Goal: Task Accomplishment & Management: Complete application form

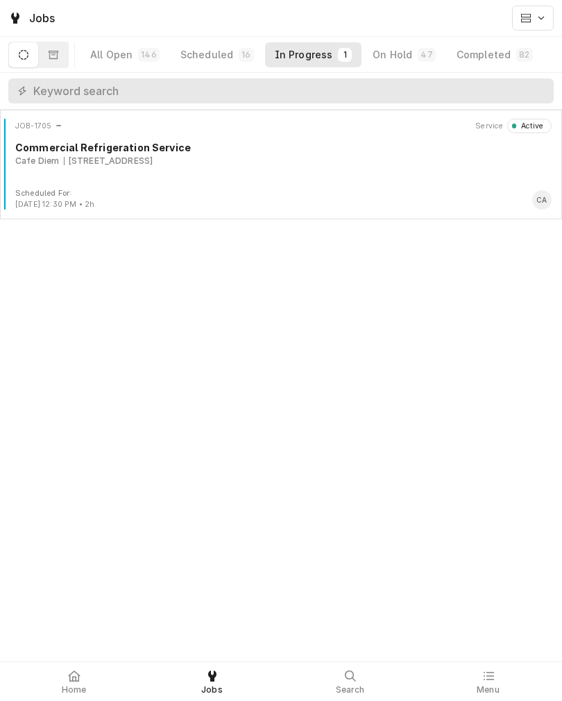
click at [100, 164] on div "[STREET_ADDRESS]" at bounding box center [109, 161] width 90 height 12
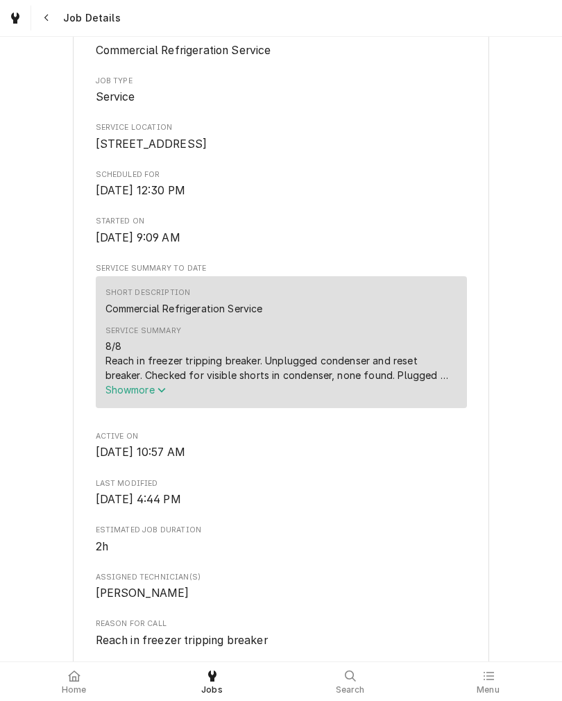
scroll to position [248, 0]
click at [111, 398] on button "Show more" at bounding box center [281, 390] width 352 height 15
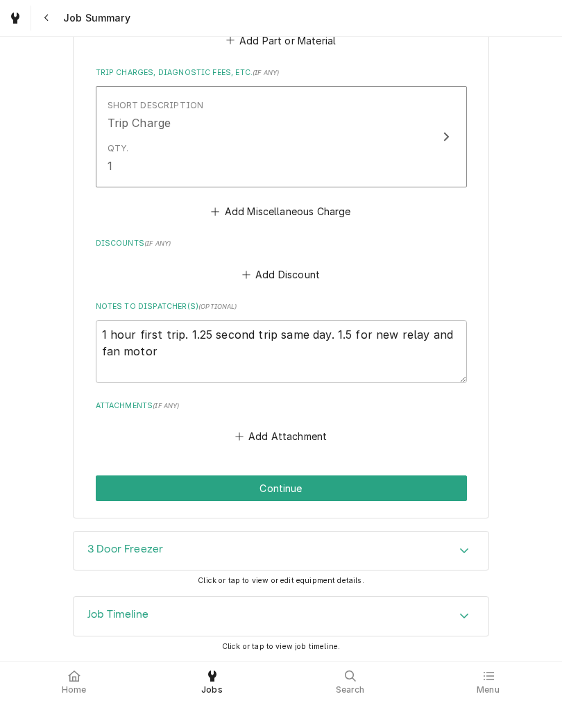
scroll to position [1456, 0]
click at [426, 481] on button "Continue" at bounding box center [281, 488] width 371 height 26
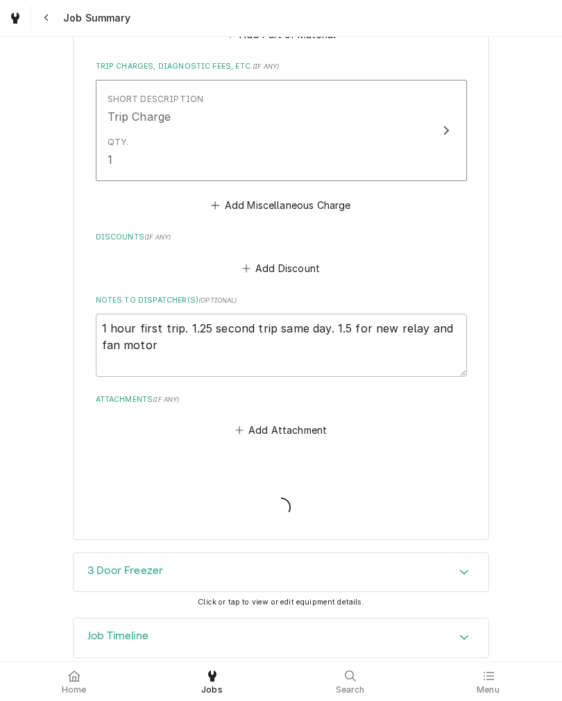
type textarea "x"
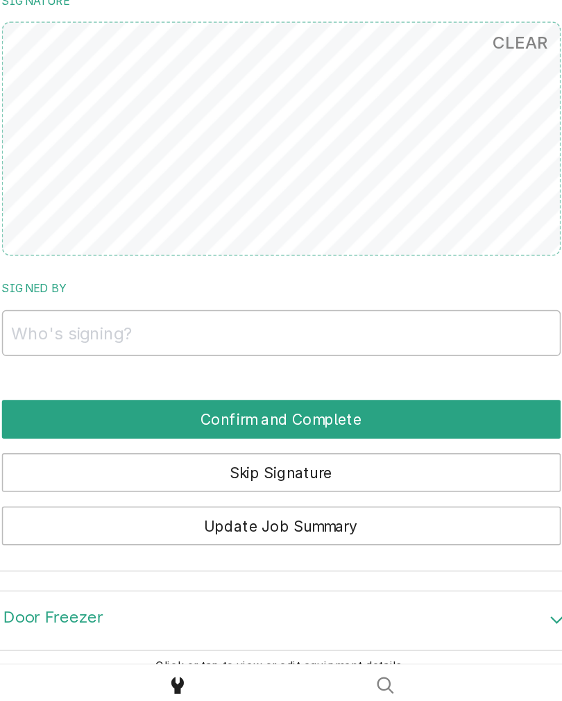
scroll to position [1203, 0]
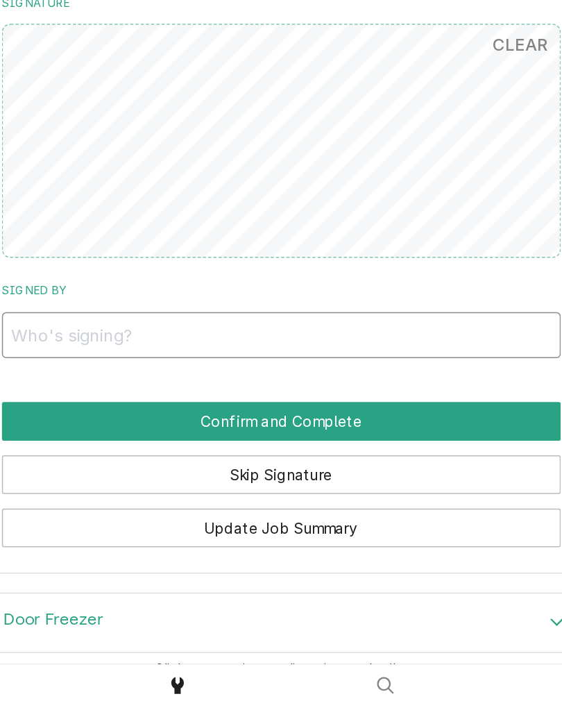
click at [96, 428] on input "Signed By" at bounding box center [281, 443] width 371 height 31
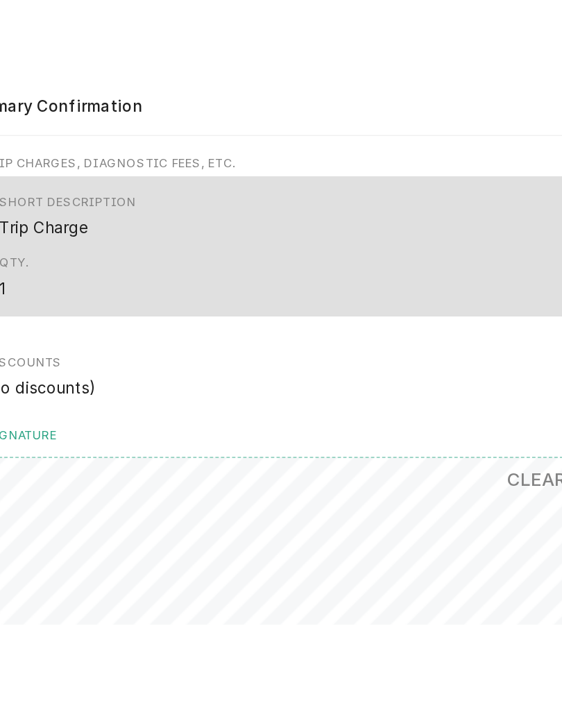
scroll to position [0, 0]
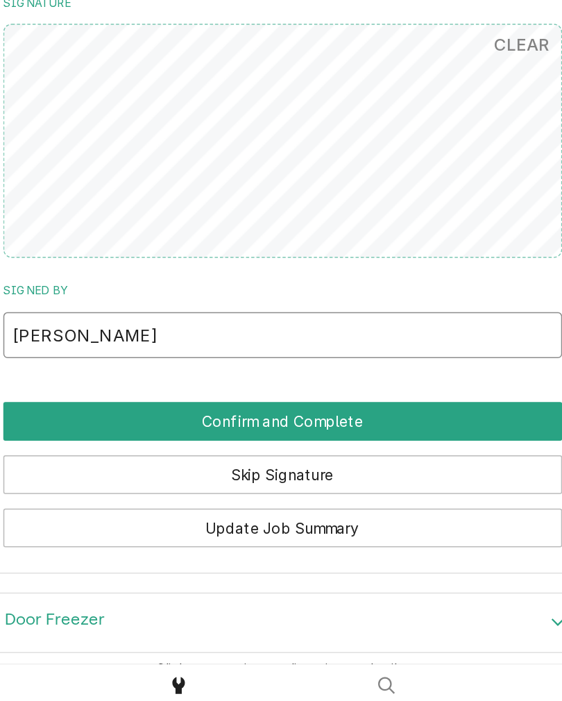
type input "Josh"
click at [96, 488] on button "Confirm and Complete" at bounding box center [281, 501] width 371 height 26
